Goal: Information Seeking & Learning: Learn about a topic

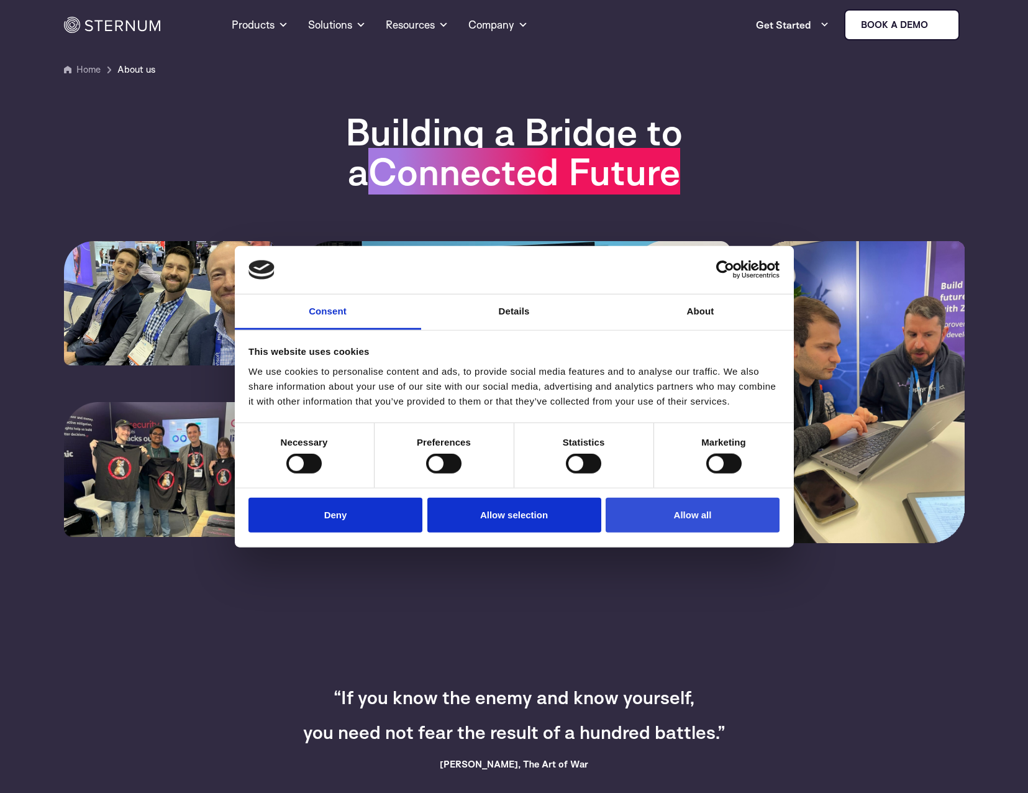
drag, startPoint x: 700, startPoint y: 518, endPoint x: 678, endPoint y: 512, distance: 21.9
click at [700, 518] on button "Allow all" at bounding box center [693, 514] width 174 height 35
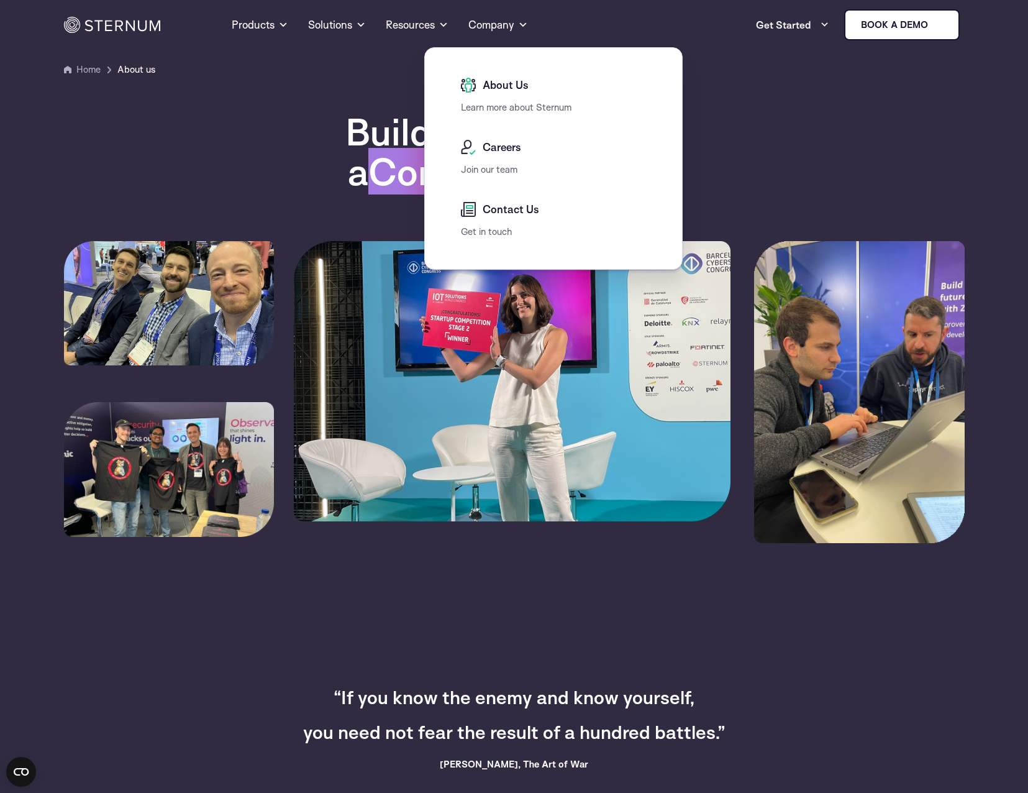
click at [500, 89] on span "About Us" at bounding box center [504, 85] width 49 height 15
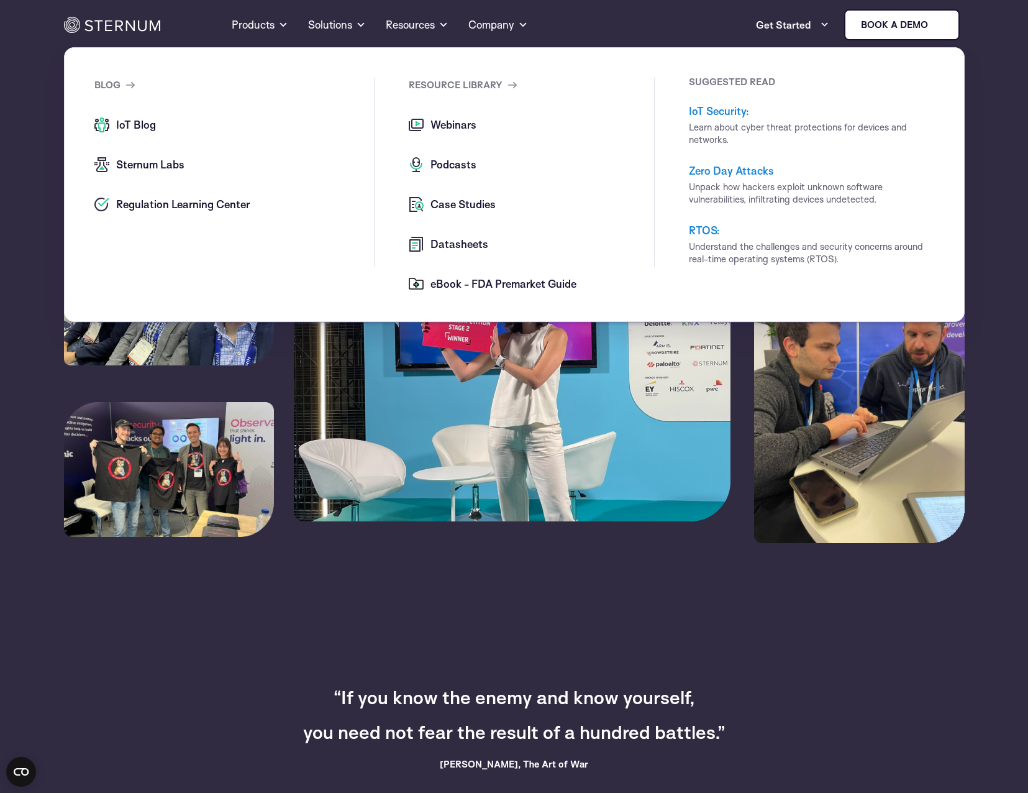
click at [436, 116] on div "Resource Library" at bounding box center [531, 98] width 245 height 40
click at [433, 130] on span "Webinars" at bounding box center [451, 124] width 49 height 15
